Goal: Find specific page/section: Find specific page/section

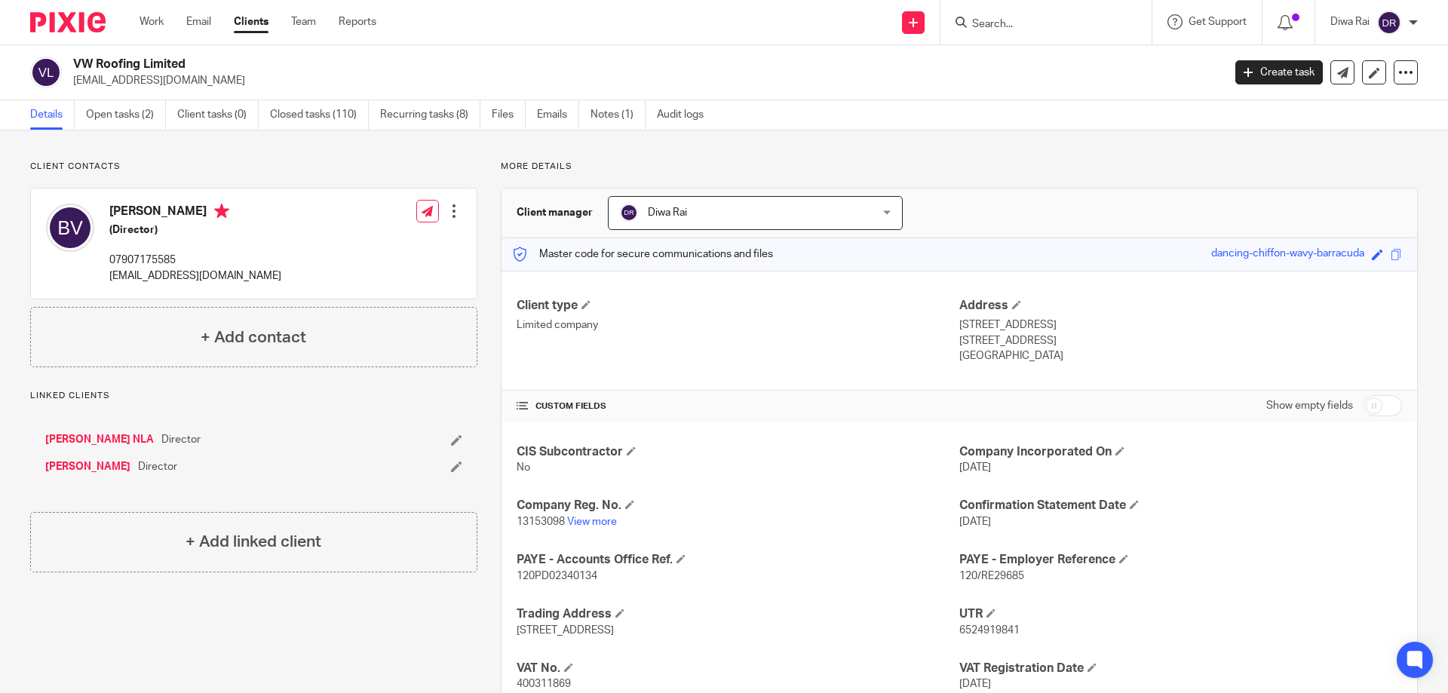
click at [1016, 27] on input "Search" at bounding box center [1039, 25] width 136 height 14
click at [1015, 23] on input "Search" at bounding box center [1039, 25] width 136 height 14
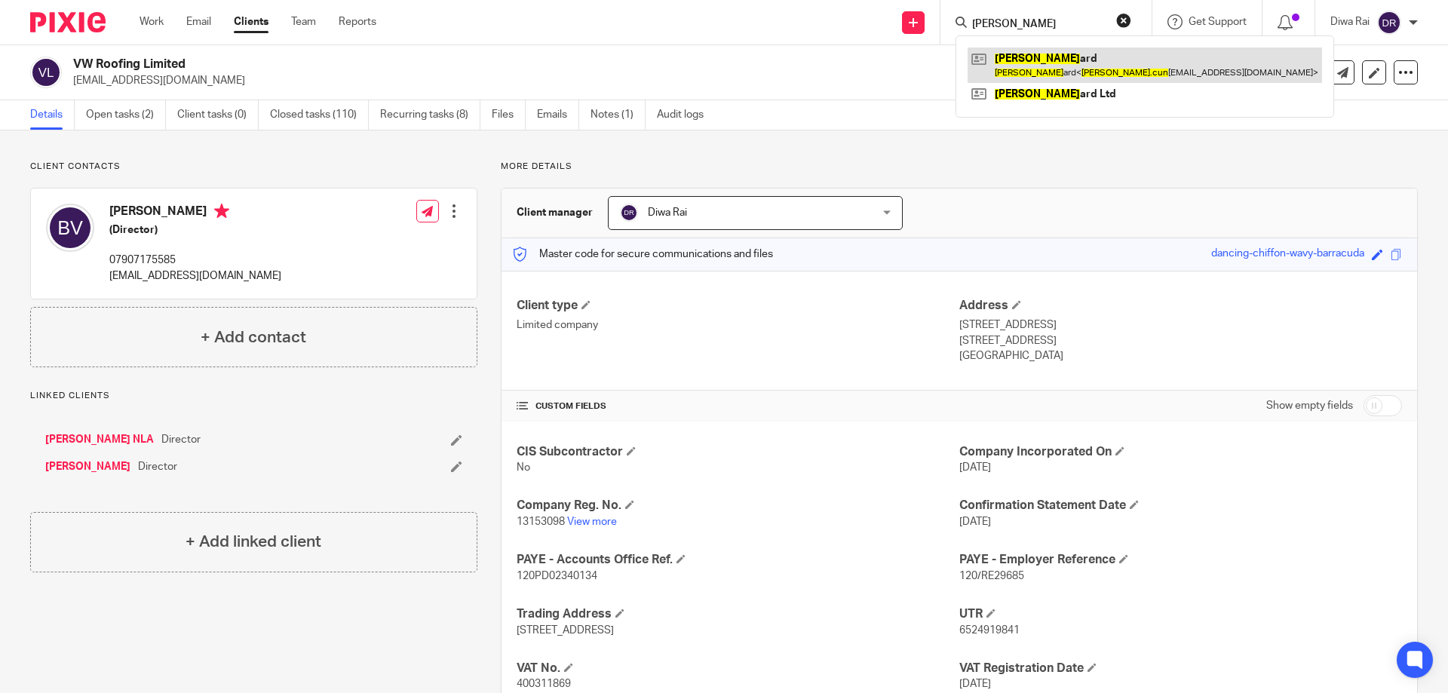
type input "carl cun"
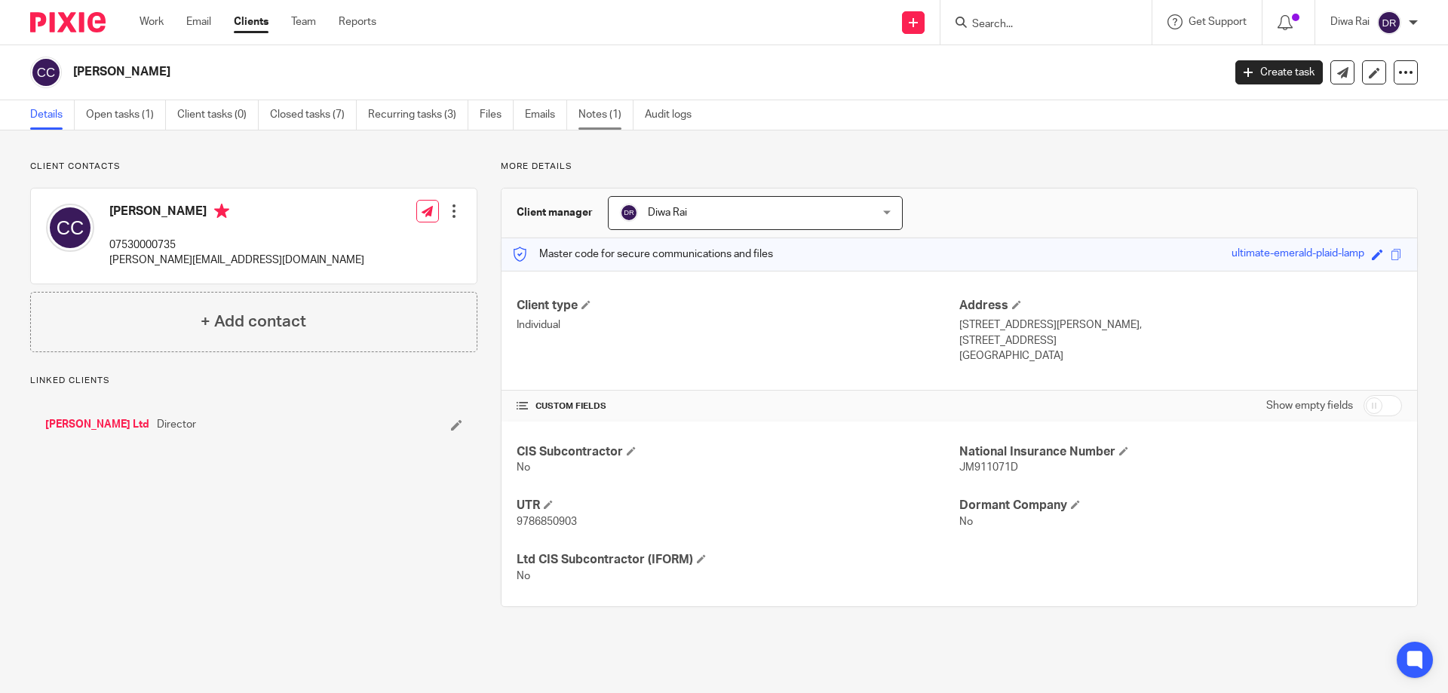
click at [591, 109] on link "Notes (1)" at bounding box center [605, 114] width 55 height 29
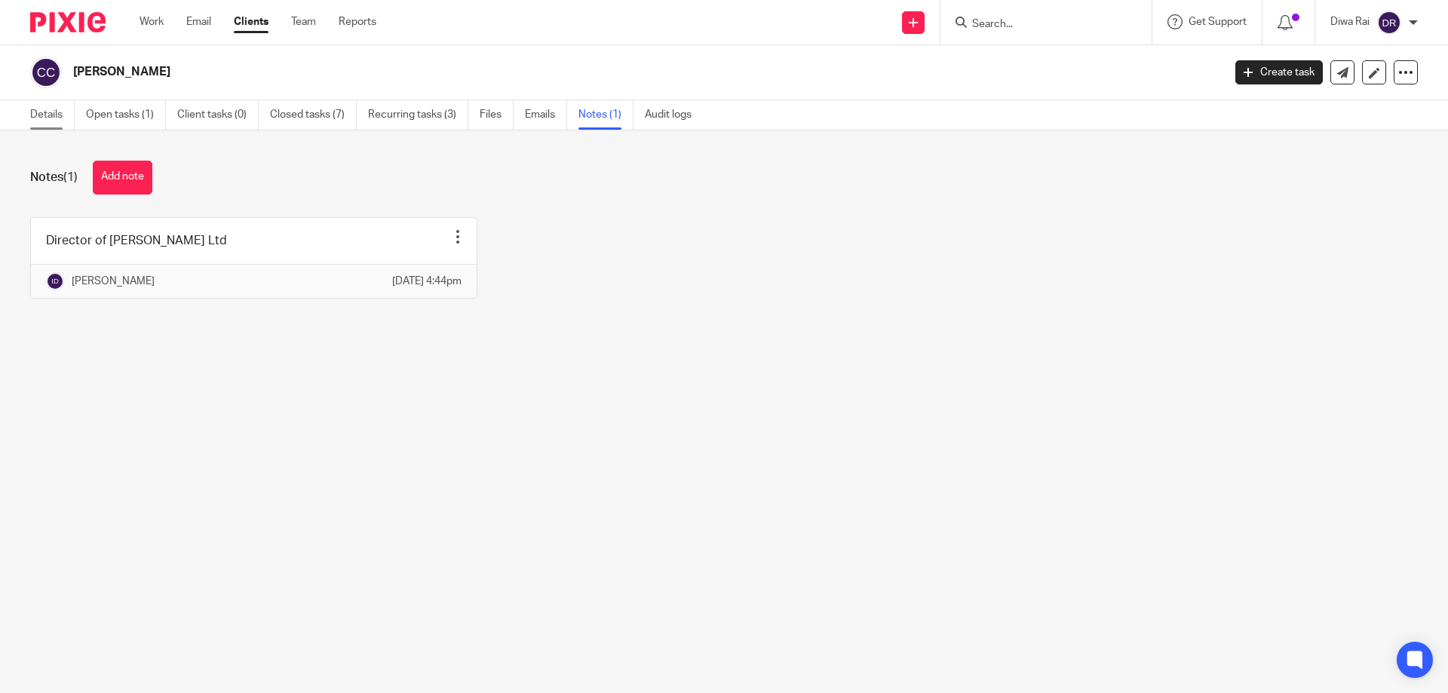
click at [45, 112] on link "Details" at bounding box center [52, 114] width 44 height 29
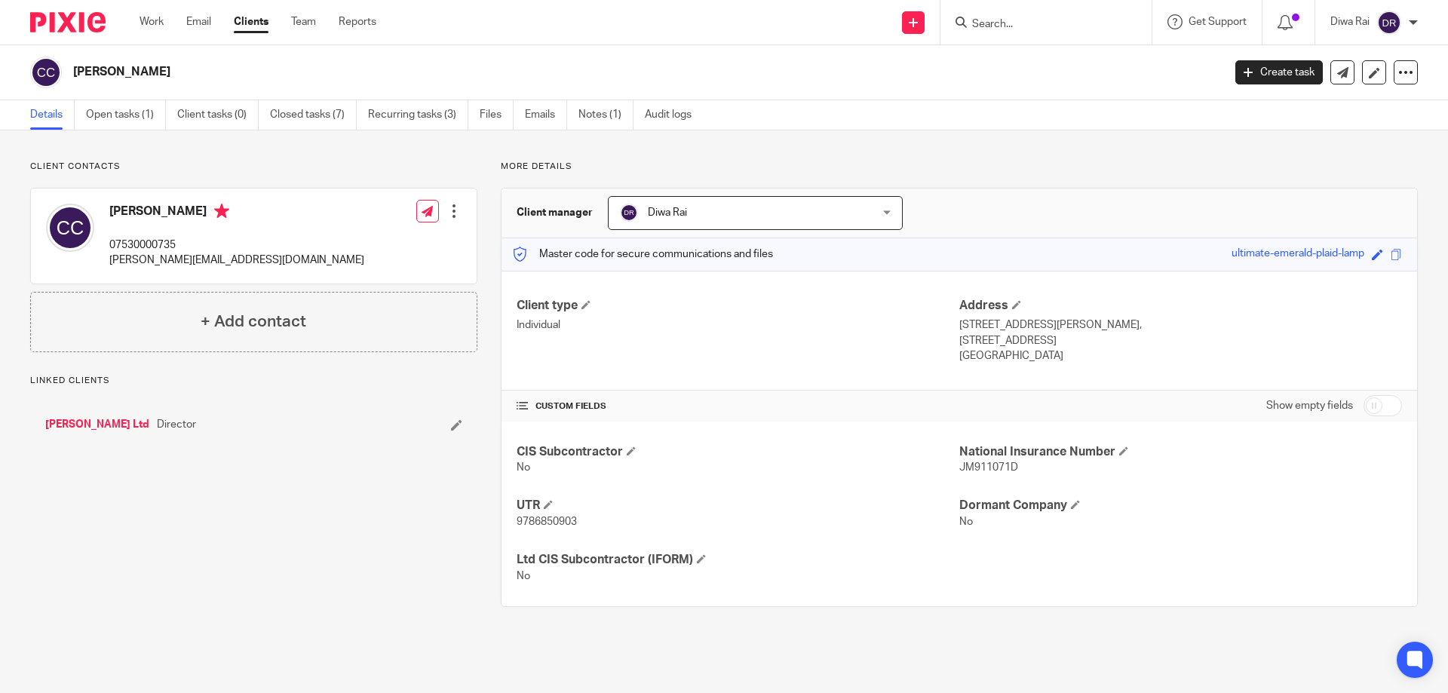
click at [83, 419] on link "[PERSON_NAME] Ltd" at bounding box center [97, 424] width 104 height 15
